Goal: Task Accomplishment & Management: Use online tool/utility

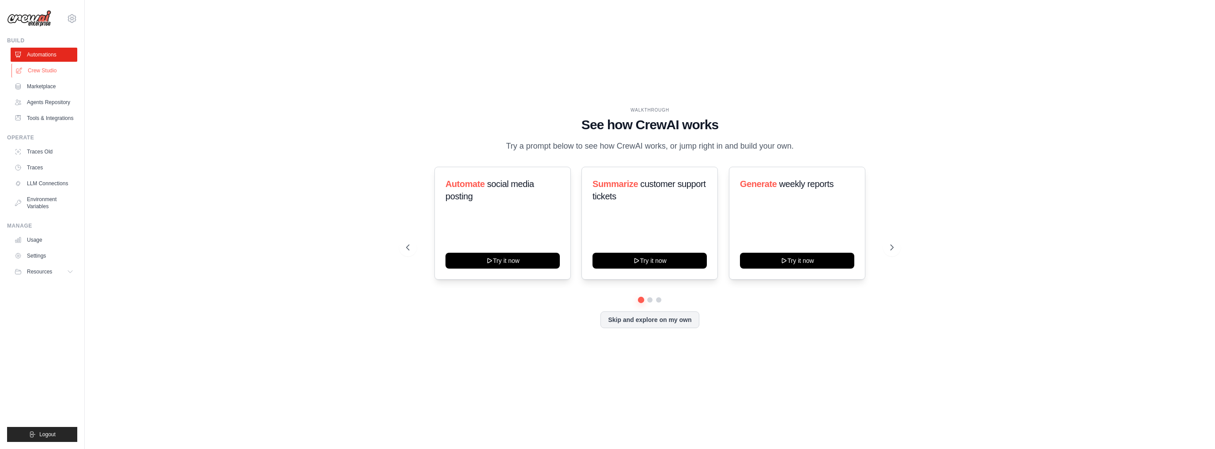
click at [46, 73] on link "Crew Studio" at bounding box center [44, 71] width 67 height 14
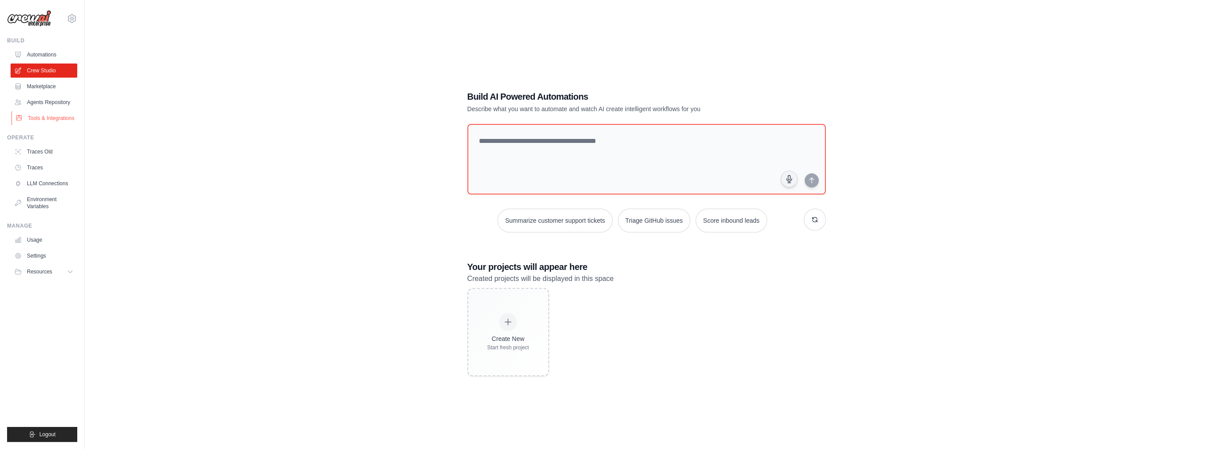
click at [46, 117] on link "Tools & Integrations" at bounding box center [44, 118] width 67 height 14
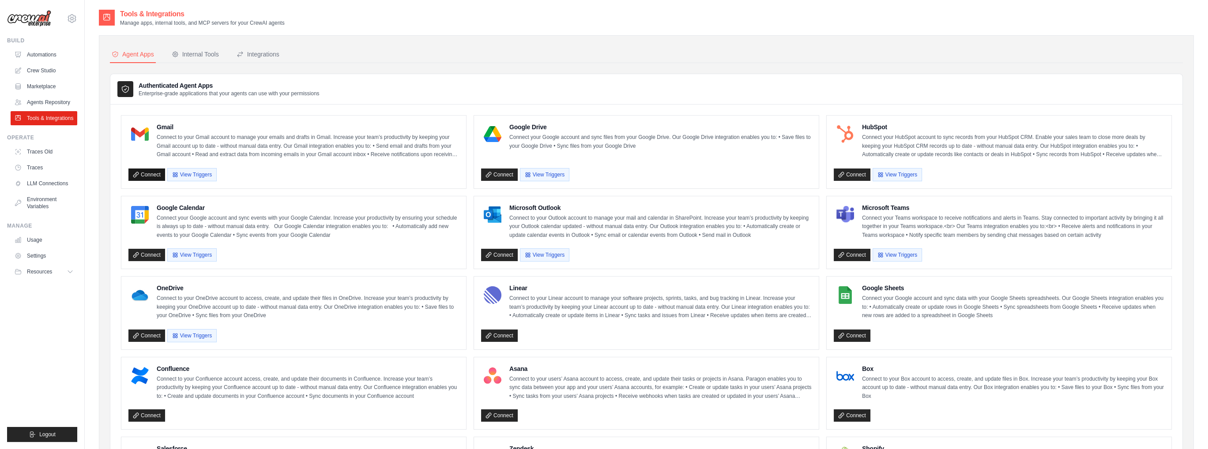
click at [145, 176] on link "Connect" at bounding box center [146, 175] width 37 height 12
click at [46, 68] on link "Crew Studio" at bounding box center [44, 71] width 67 height 14
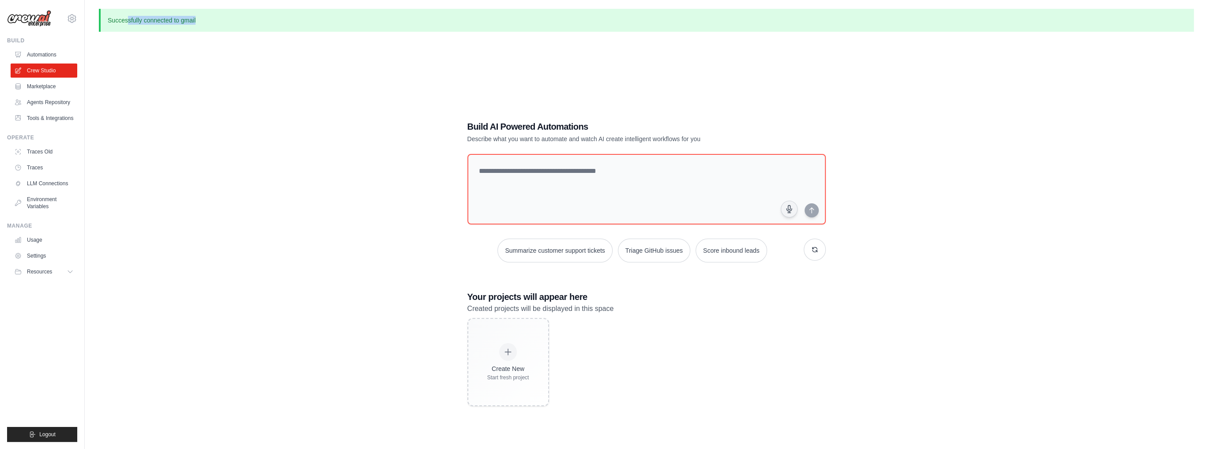
drag, startPoint x: 134, startPoint y: 20, endPoint x: 261, endPoint y: 14, distance: 126.8
click at [258, 14] on p "Successfully connected to gmail" at bounding box center [646, 20] width 1095 height 23
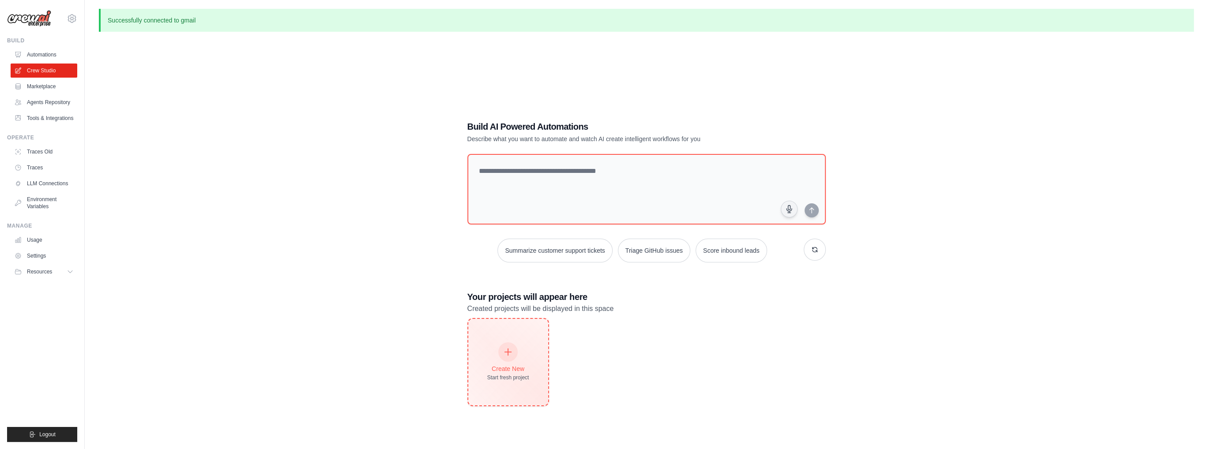
click at [507, 352] on icon at bounding box center [508, 352] width 10 height 10
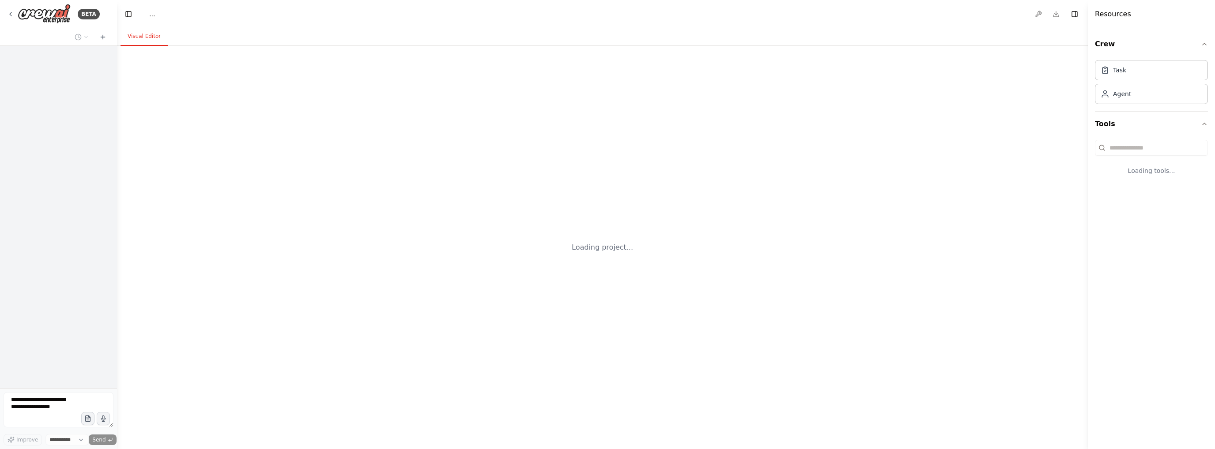
select select "****"
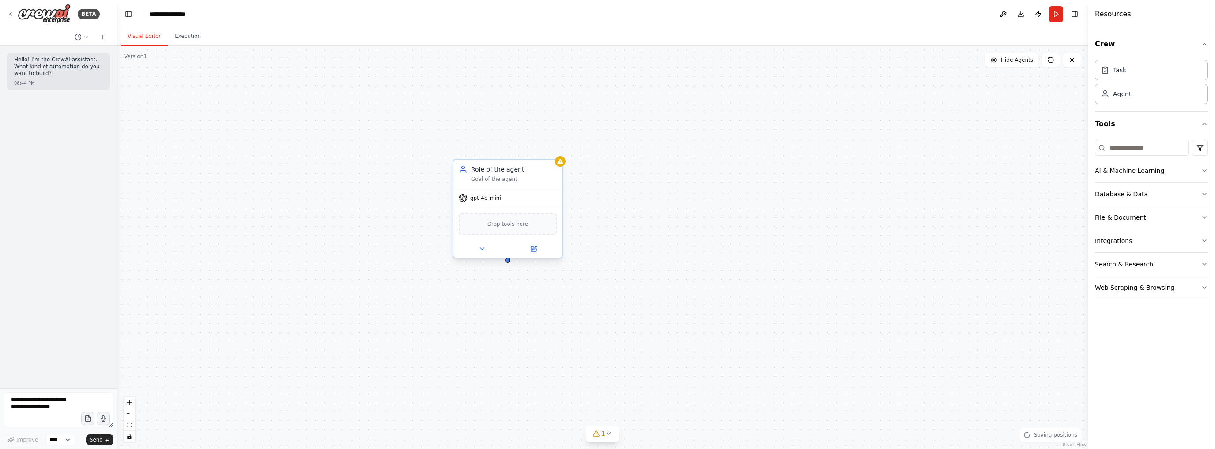
click at [500, 220] on span "Drop tools here" at bounding box center [507, 224] width 41 height 9
click at [534, 250] on icon at bounding box center [533, 248] width 5 height 5
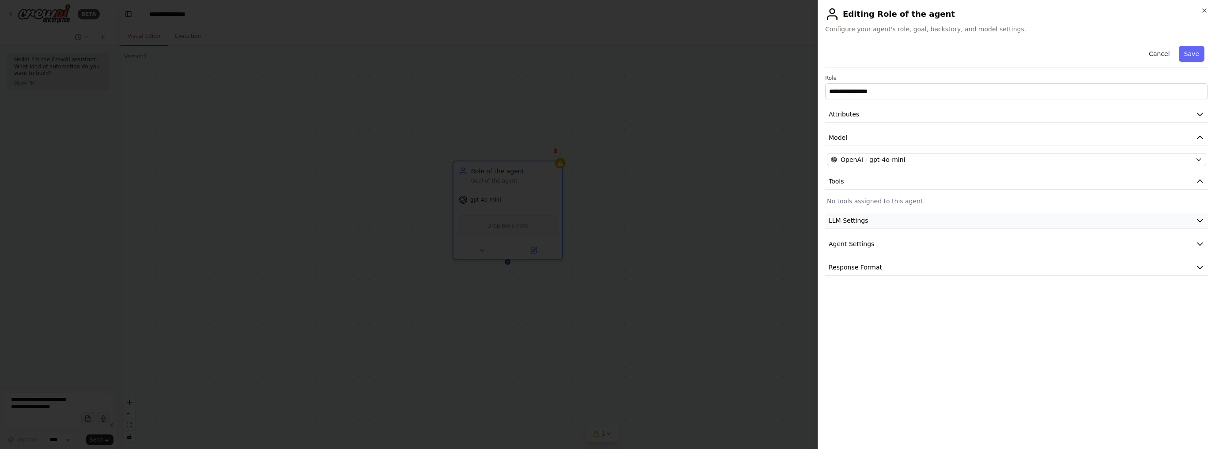
click at [902, 220] on button "LLM Settings" at bounding box center [1016, 221] width 383 height 16
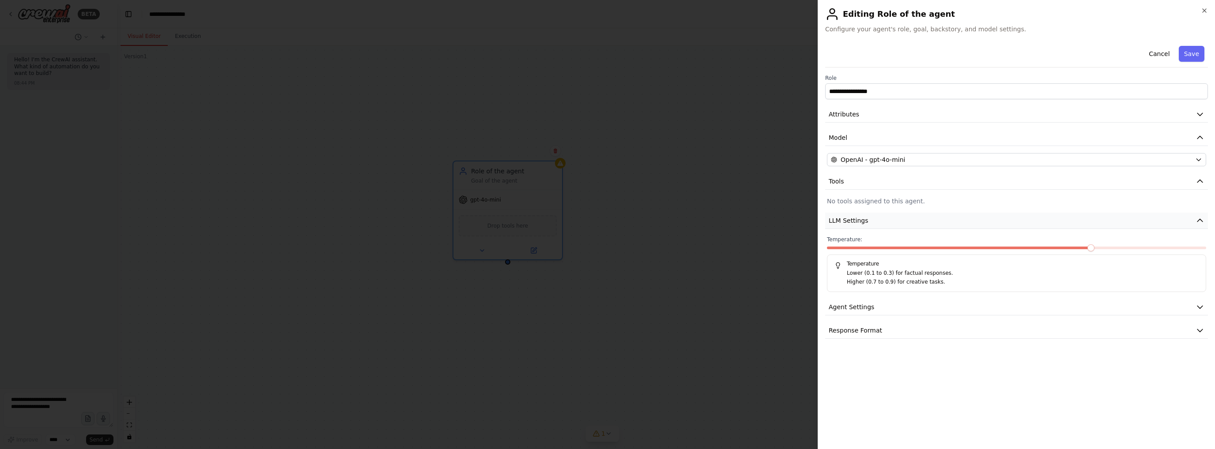
click at [901, 221] on button "LLM Settings" at bounding box center [1016, 221] width 383 height 16
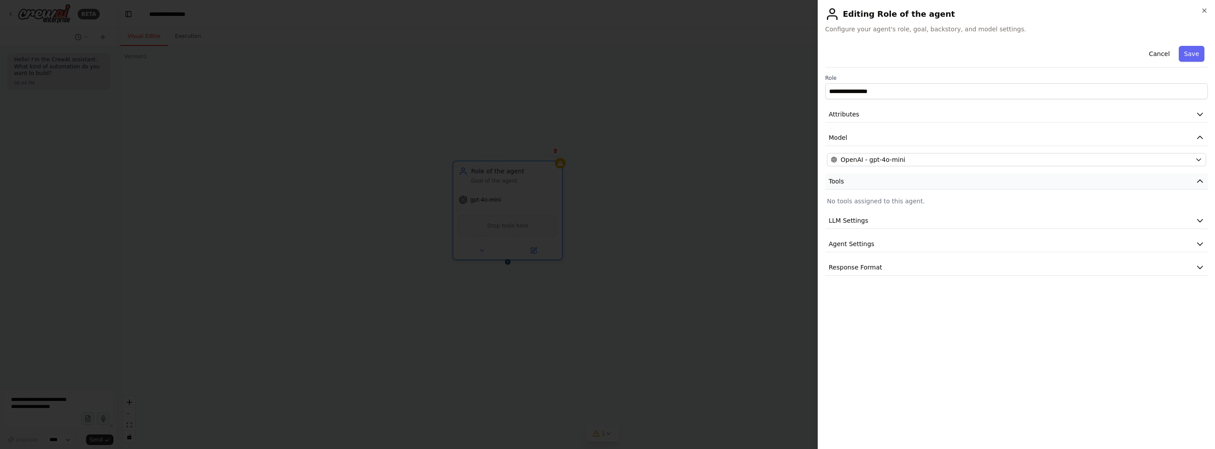
click at [888, 187] on button "Tools" at bounding box center [1016, 181] width 383 height 16
click at [888, 181] on button "Tools" at bounding box center [1016, 181] width 383 height 16
click at [865, 199] on p "No tools assigned to this agent." at bounding box center [1016, 201] width 379 height 9
click at [839, 203] on p "No tools assigned to this agent." at bounding box center [1016, 201] width 379 height 9
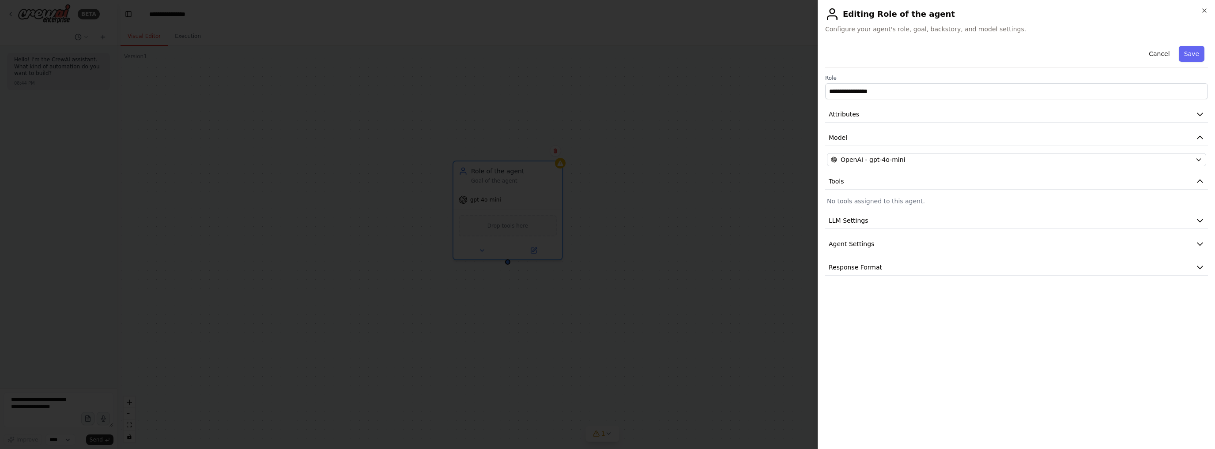
click at [834, 200] on p "No tools assigned to this agent." at bounding box center [1016, 201] width 379 height 9
click at [890, 200] on p "No tools assigned to this agent." at bounding box center [1016, 201] width 379 height 9
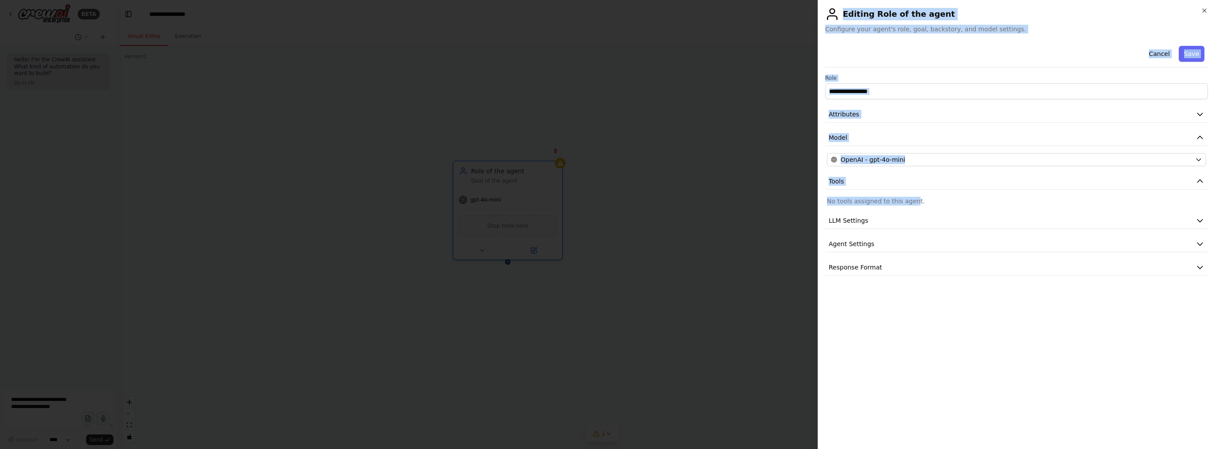
drag, startPoint x: 908, startPoint y: 200, endPoint x: 809, endPoint y: 200, distance: 99.3
click at [809, 200] on body "**********" at bounding box center [607, 224] width 1215 height 449
click at [887, 202] on p "No tools assigned to this agent." at bounding box center [1016, 201] width 379 height 9
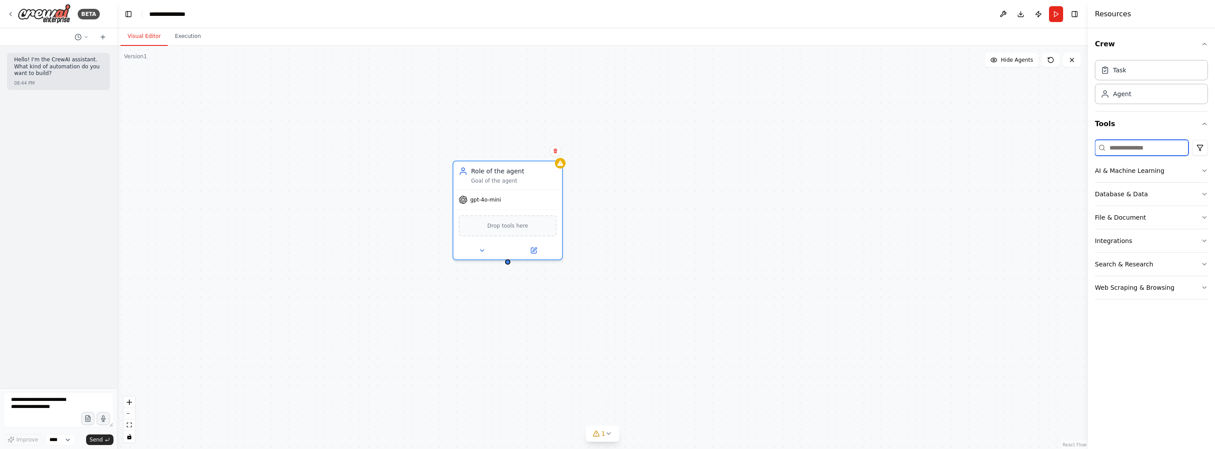
click at [1119, 154] on input at bounding box center [1141, 148] width 94 height 16
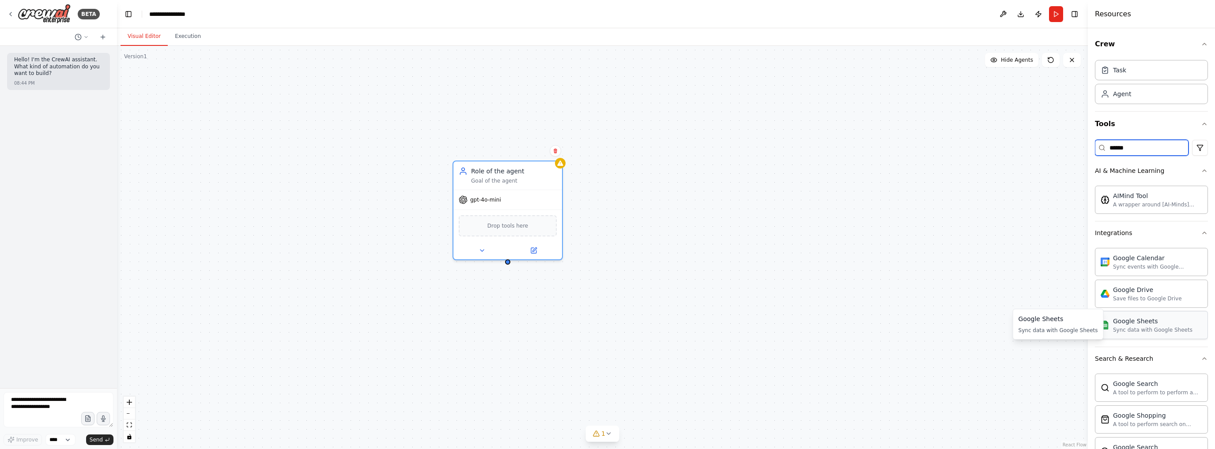
type input "******"
click at [502, 230] on div "Google Sheets" at bounding box center [508, 225] width 98 height 23
click at [512, 223] on img at bounding box center [507, 225] width 11 height 11
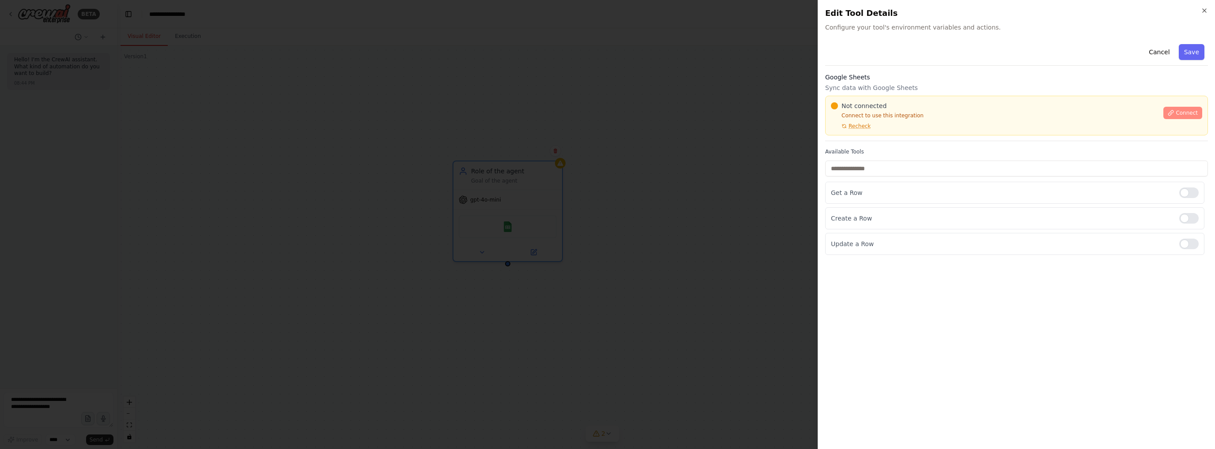
click at [1186, 113] on span "Connect" at bounding box center [1186, 112] width 22 height 7
click at [1183, 114] on span "Connect" at bounding box center [1186, 112] width 22 height 7
click at [1207, 11] on icon "button" at bounding box center [1203, 10] width 7 height 7
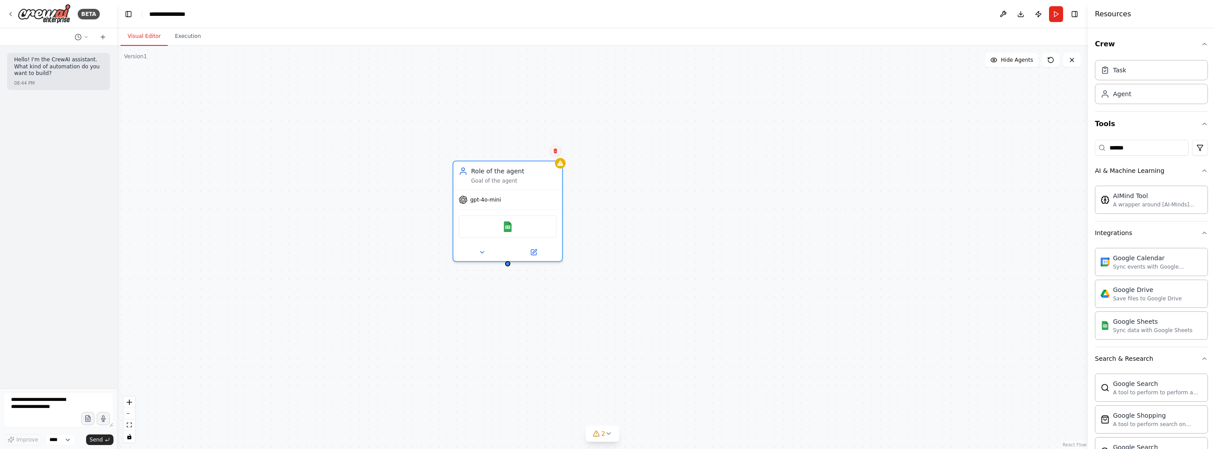
click at [555, 153] on icon at bounding box center [555, 151] width 4 height 5
click at [531, 149] on button "Confirm" at bounding box center [530, 151] width 31 height 11
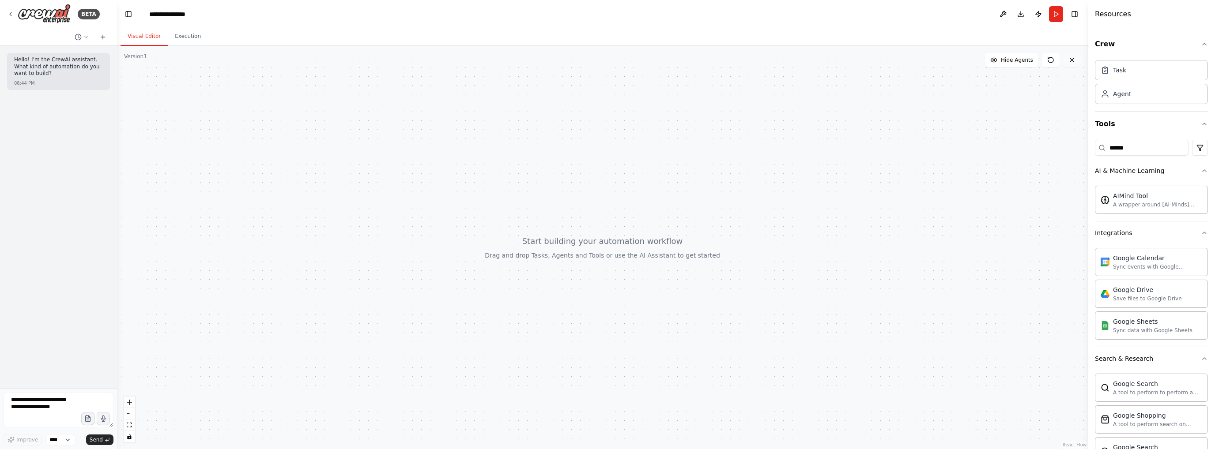
click at [1074, 64] on button at bounding box center [1072, 60] width 18 height 14
